Goal: Task Accomplishment & Management: Manage account settings

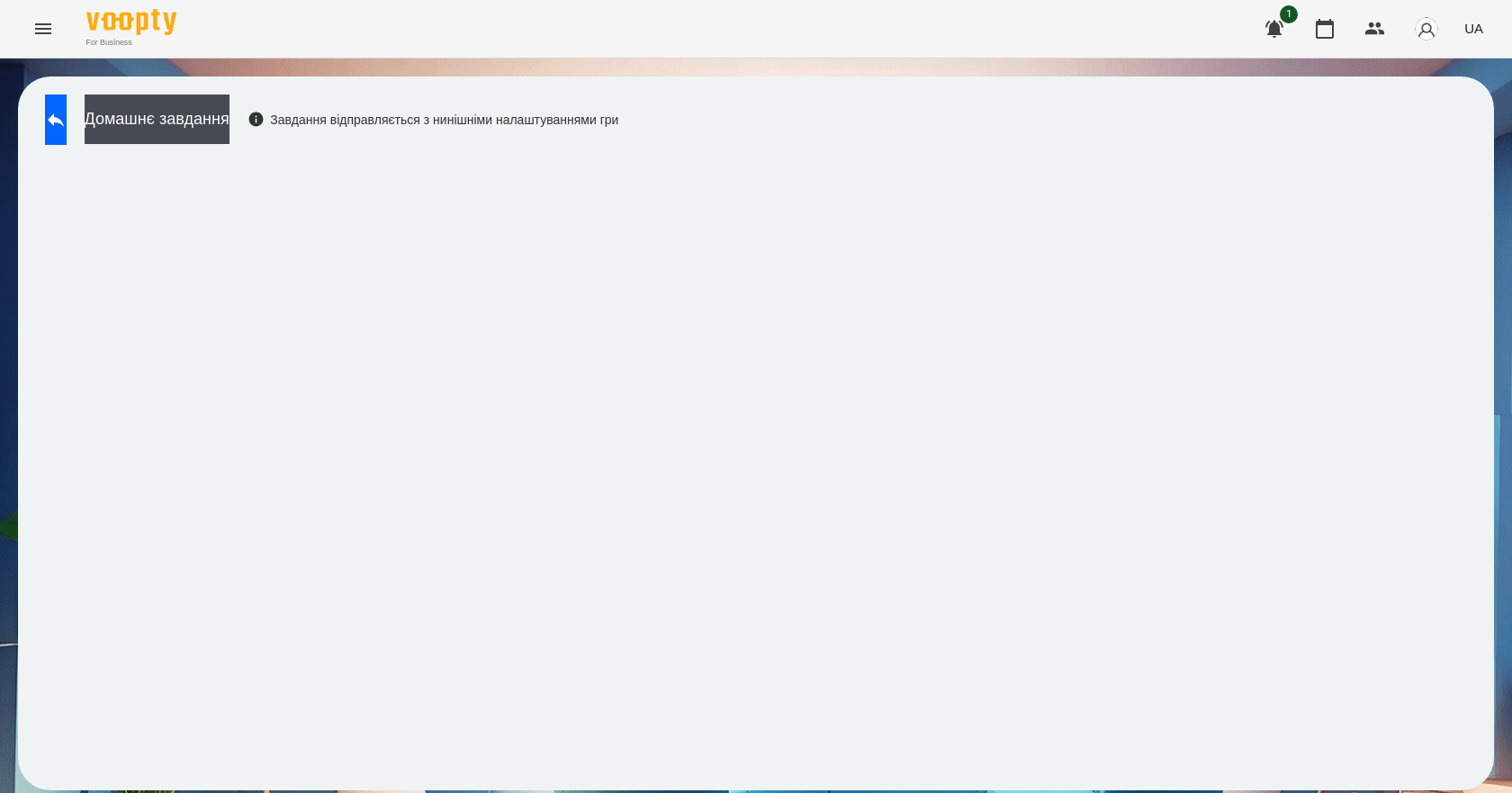
click at [44, 124] on div "Домашнє завдання Завдання відправляється з нинішніми налаштуваннями гри" at bounding box center [327, 124] width 582 height 59
click at [64, 122] on icon at bounding box center [56, 120] width 22 height 22
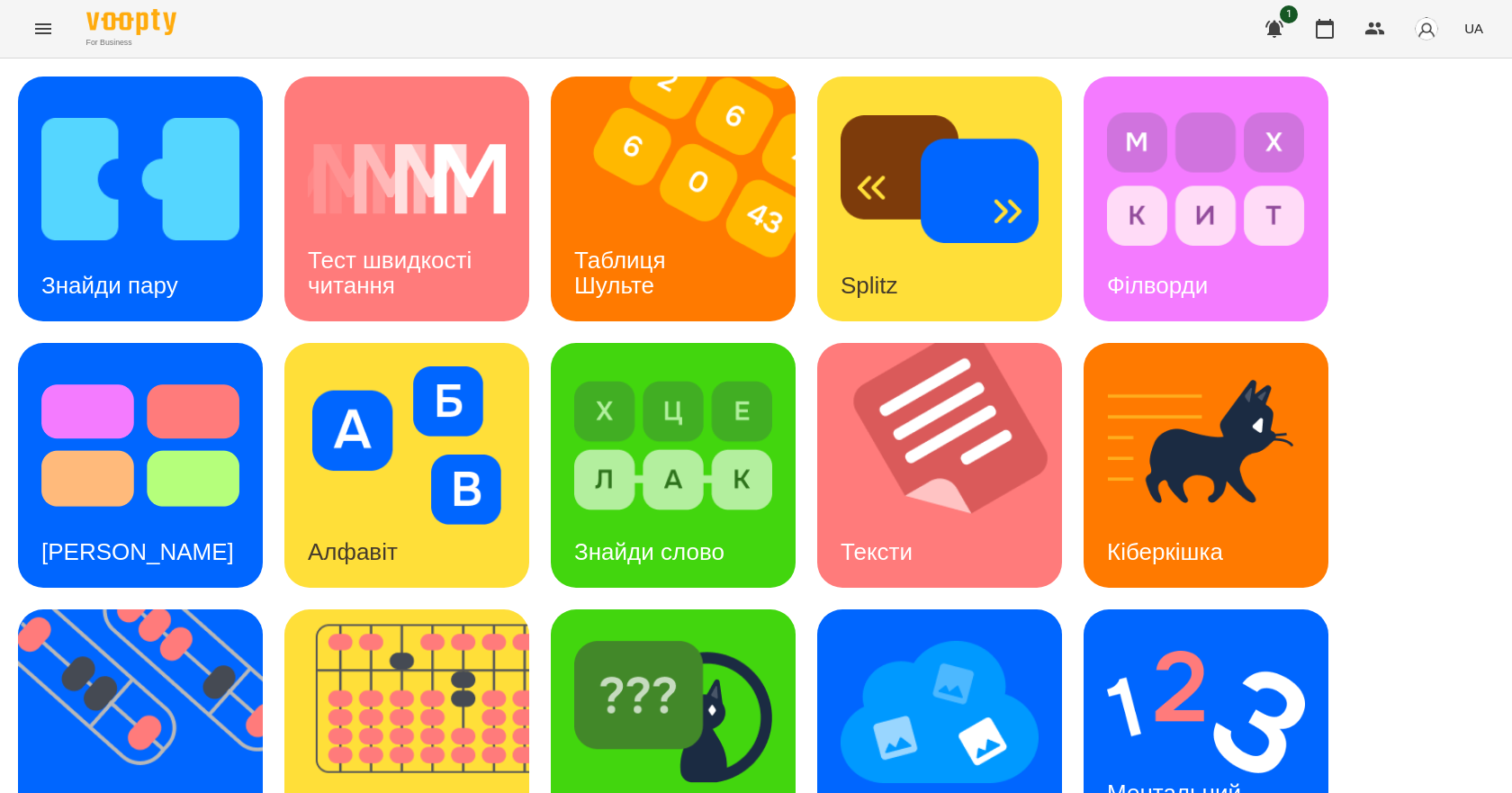
click at [34, 23] on icon "Menu" at bounding box center [43, 29] width 22 height 22
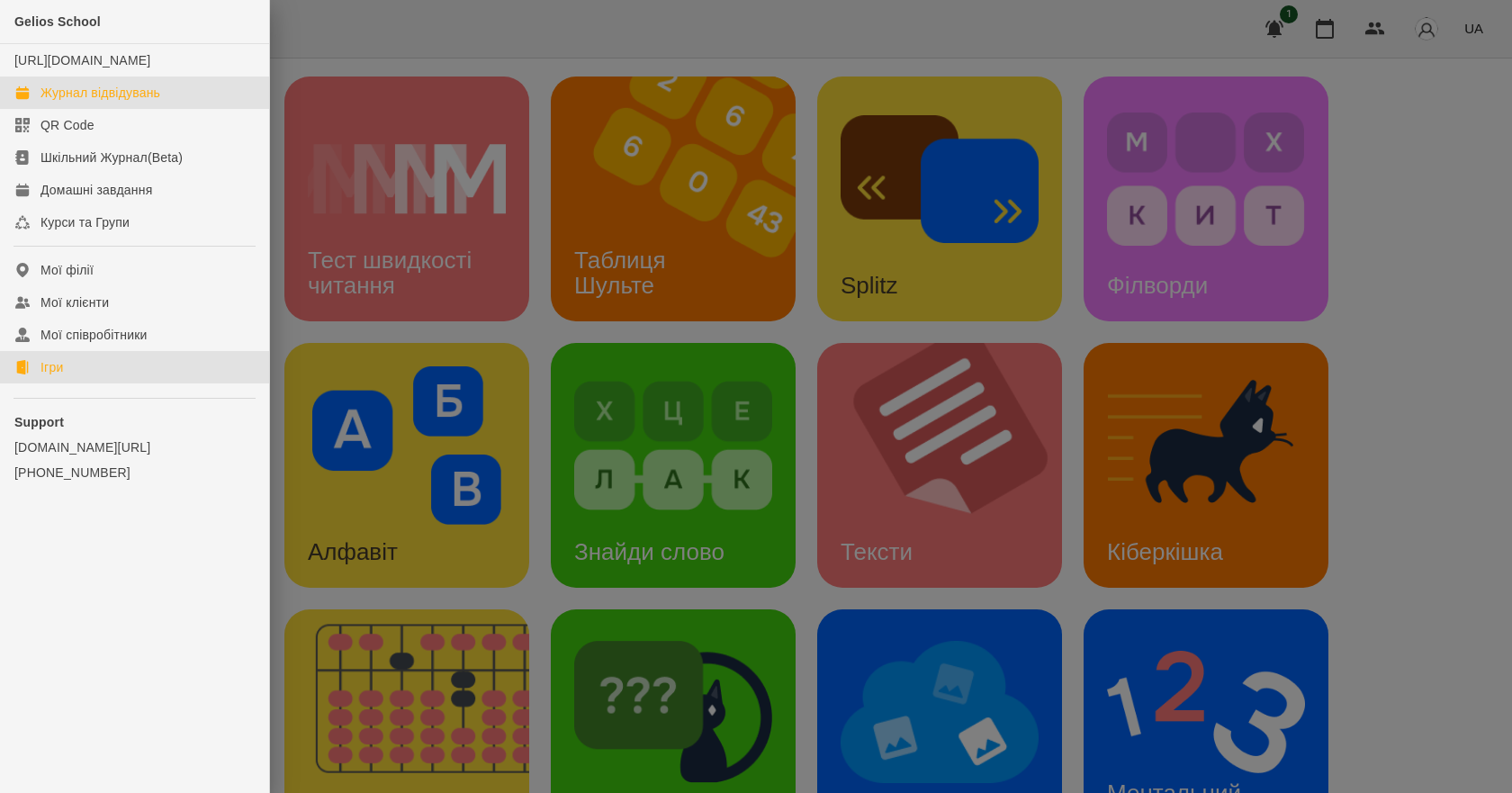
click at [109, 101] on div "Журнал відвідувань" at bounding box center [100, 93] width 120 height 18
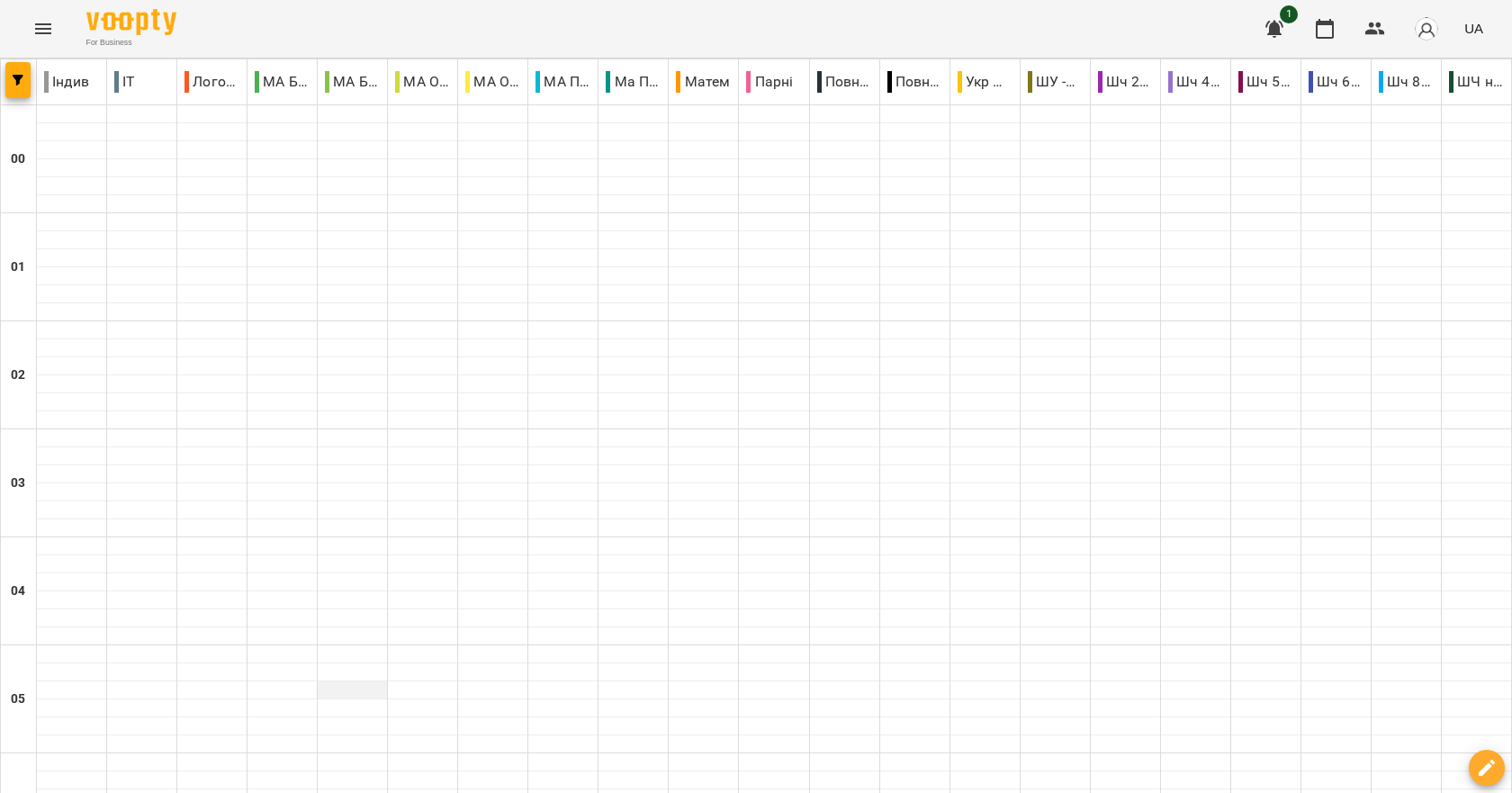
scroll to position [450, 0]
click at [75, 119] on label "00:00" at bounding box center [62, 119] width 33 height 20
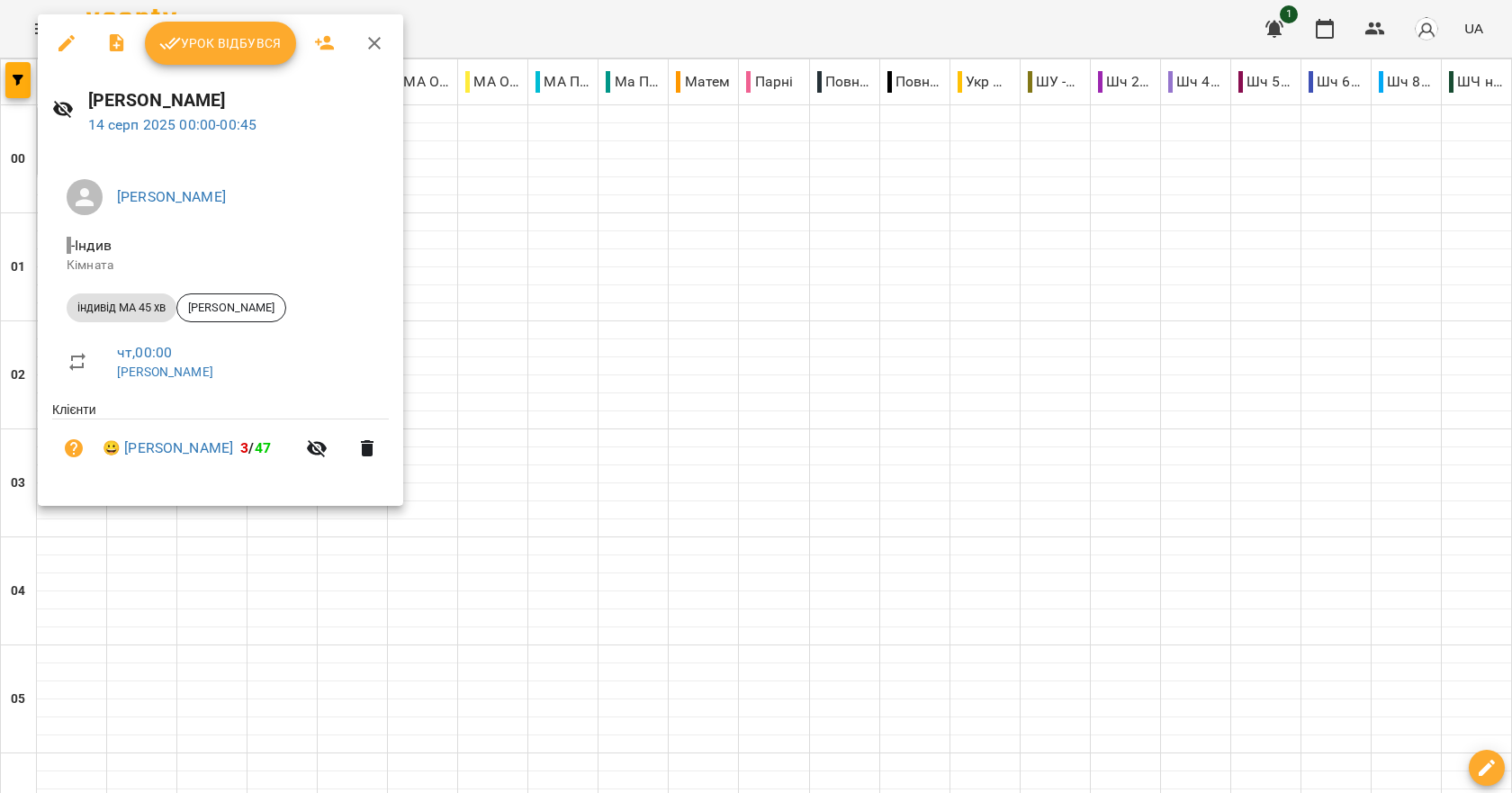
click at [197, 28] on button "Урок відбувся" at bounding box center [221, 43] width 152 height 43
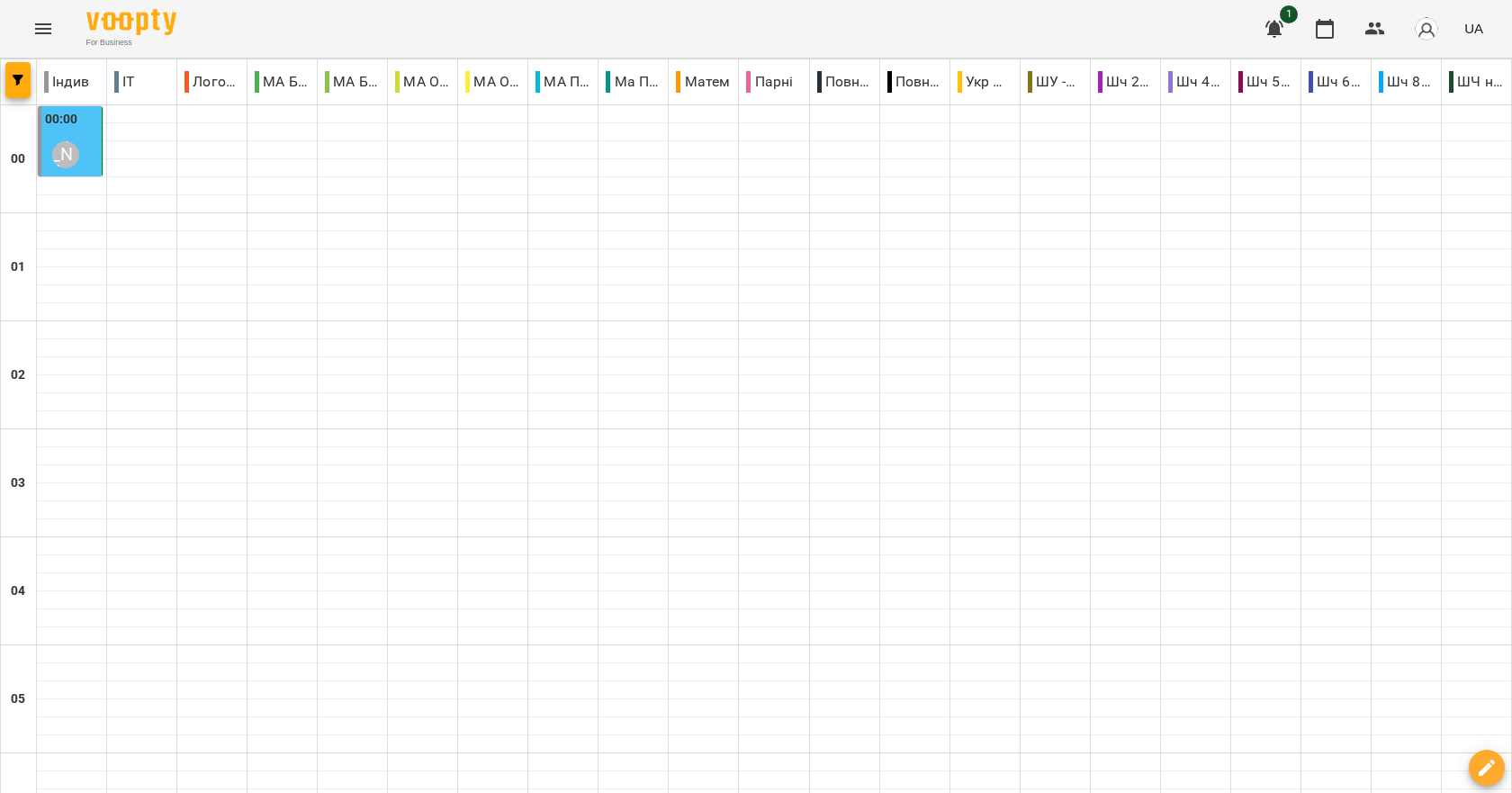
scroll to position [1620, 0]
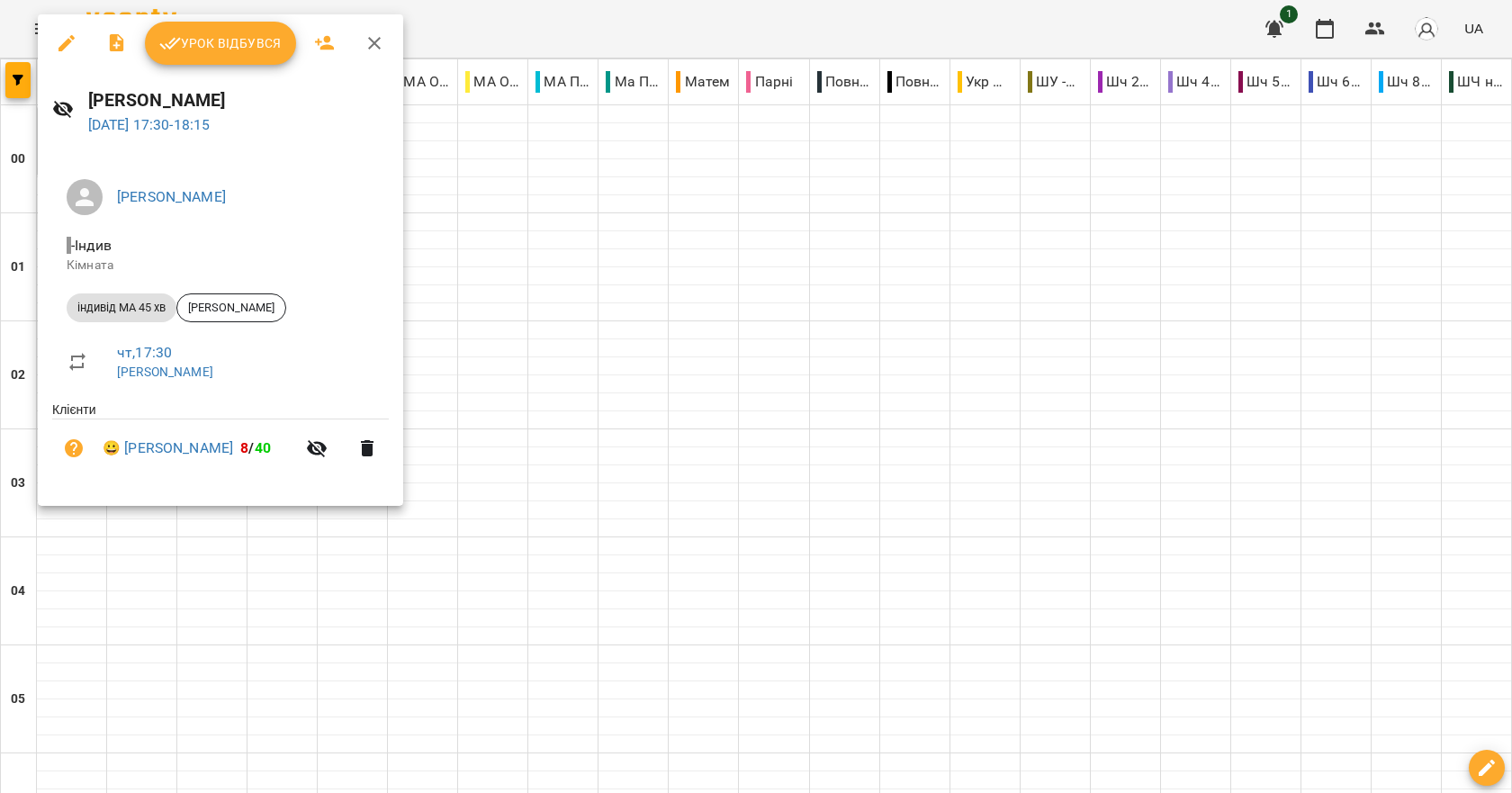
click at [561, 360] on div at bounding box center [756, 396] width 1512 height 793
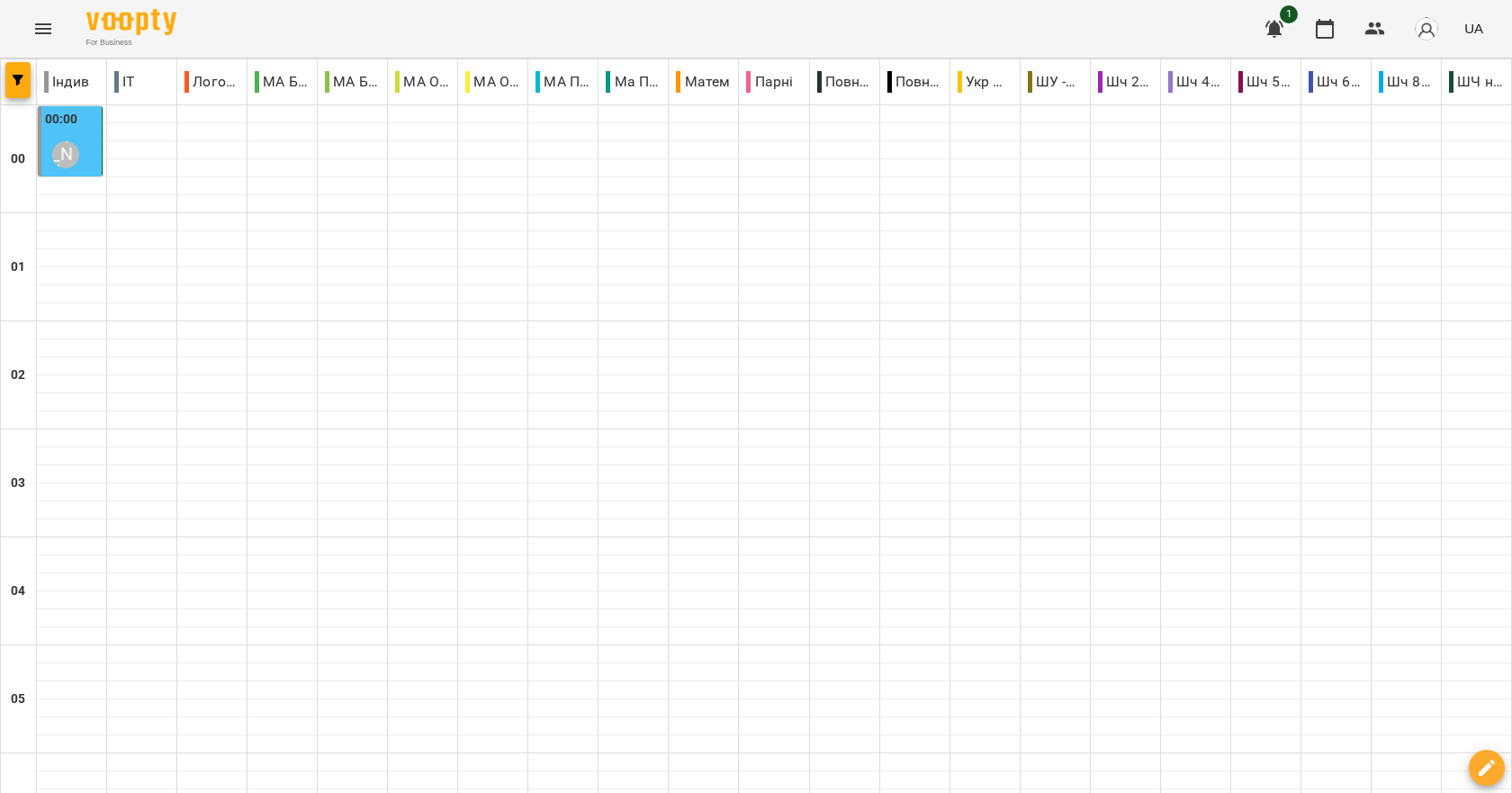
scroll to position [810, 0]
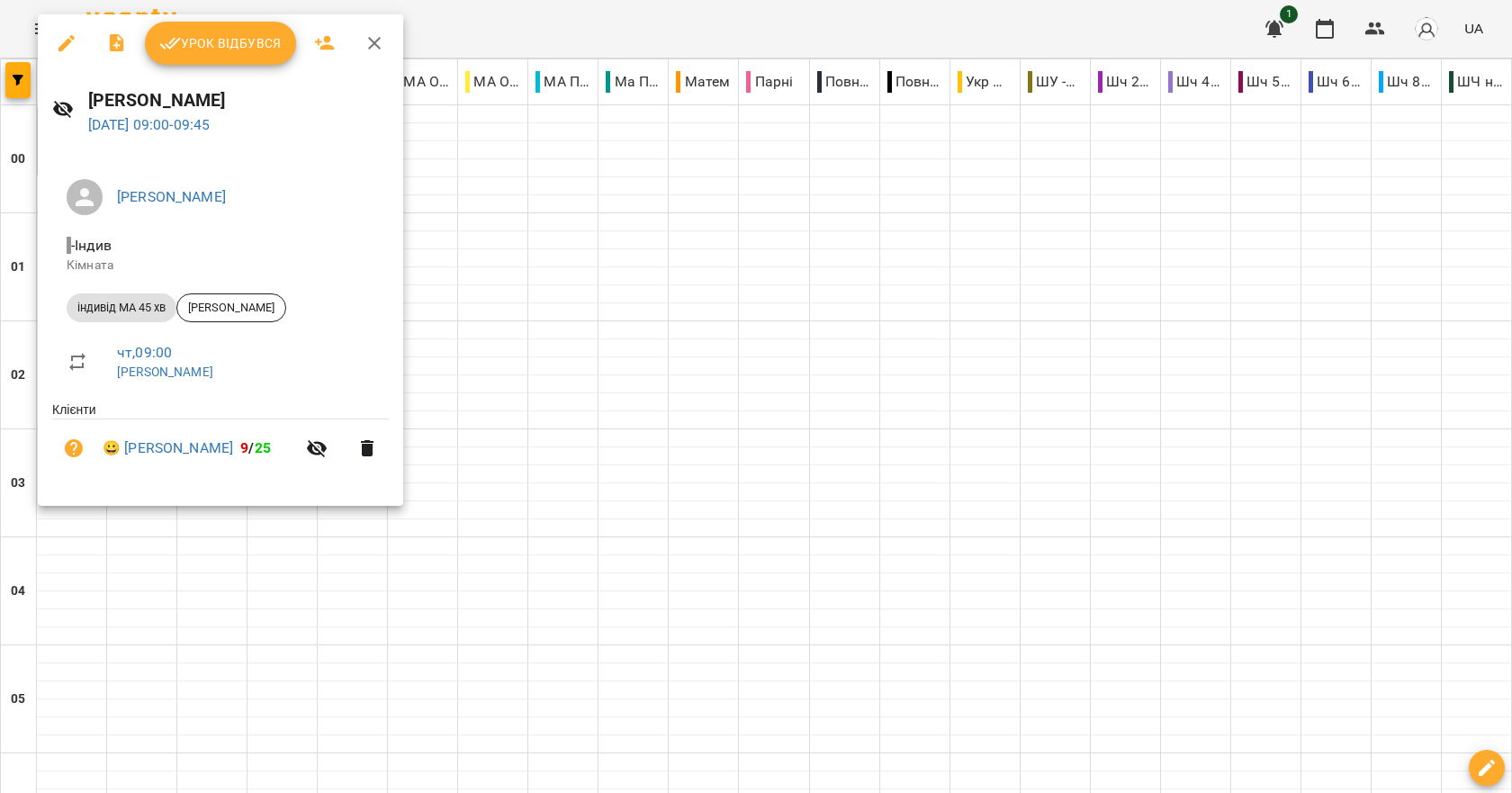
click at [694, 231] on div at bounding box center [756, 396] width 1512 height 793
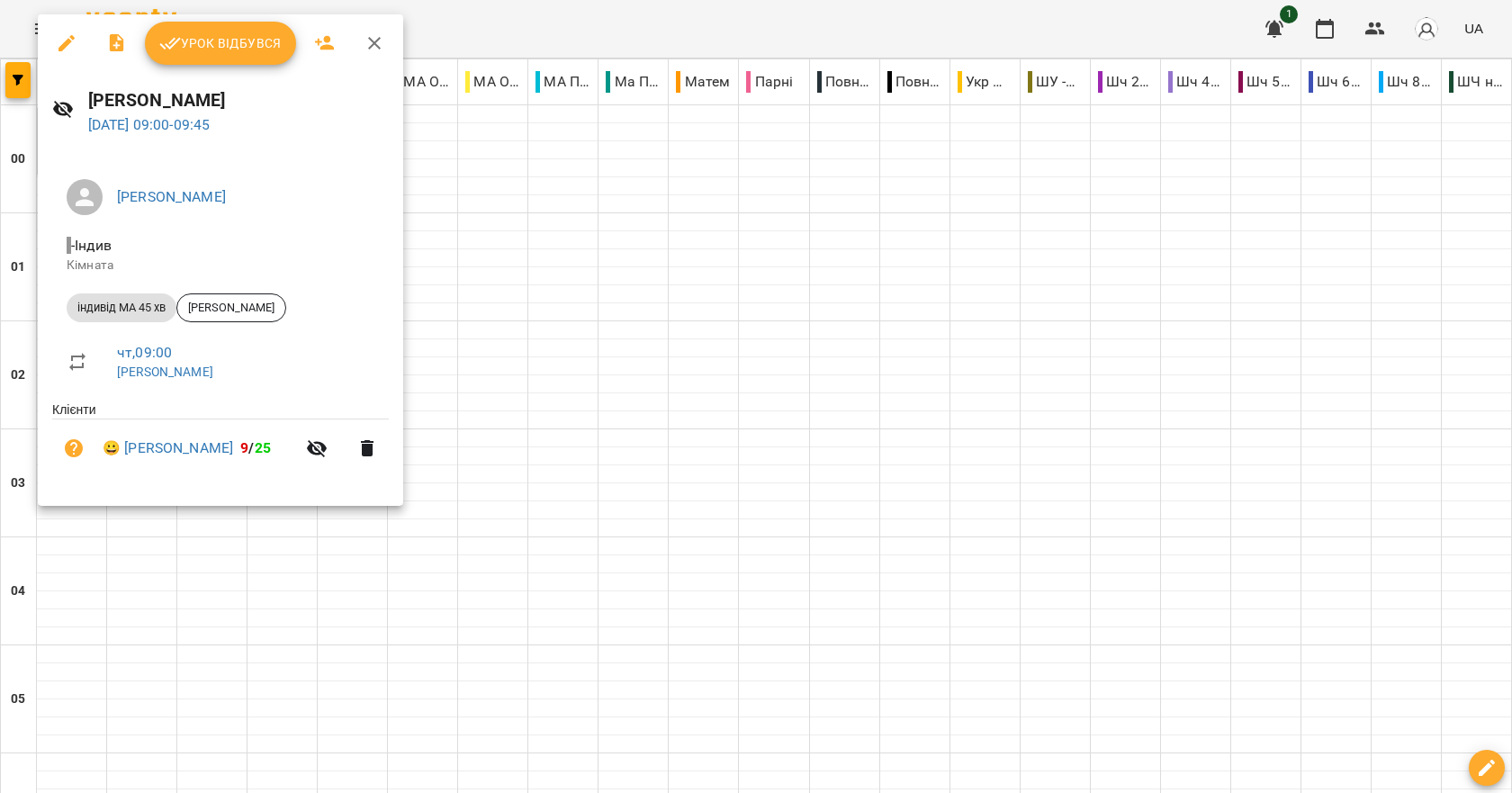
click at [674, 308] on div at bounding box center [756, 396] width 1512 height 793
